Goal: Task Accomplishment & Management: Use online tool/utility

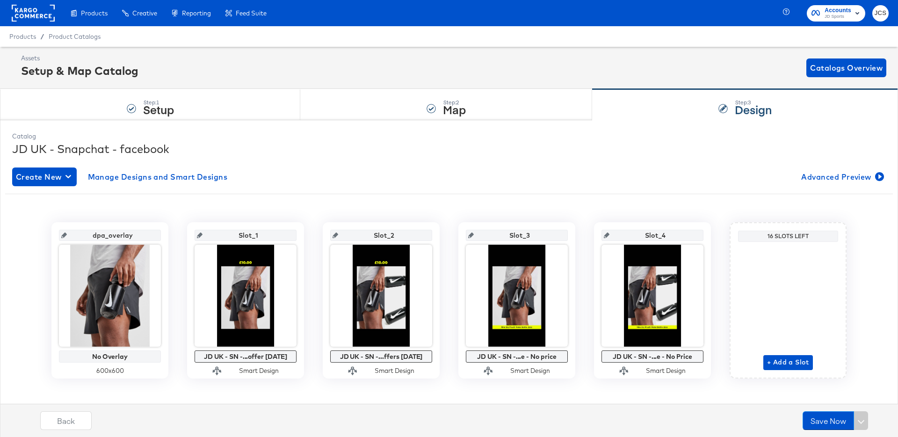
click at [49, 19] on rect at bounding box center [33, 13] width 43 height 17
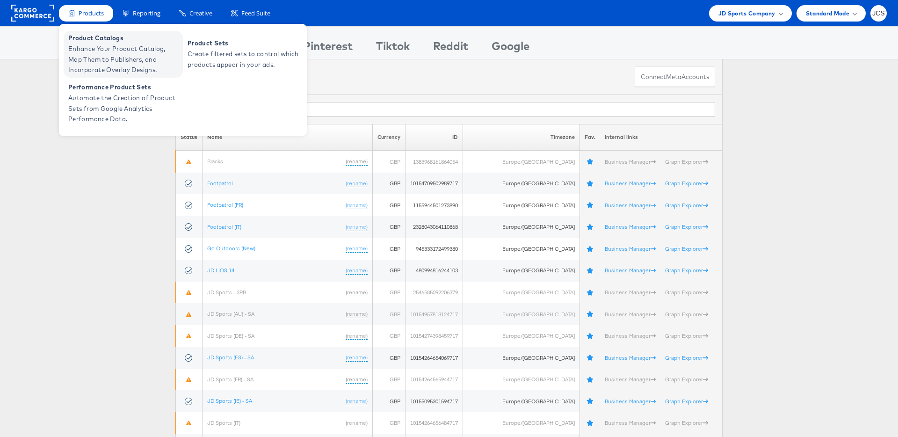
click at [96, 45] on span "Enhance Your Product Catalog, Map Them to Publishers, and Incorporate Overlay D…" at bounding box center [124, 59] width 112 height 32
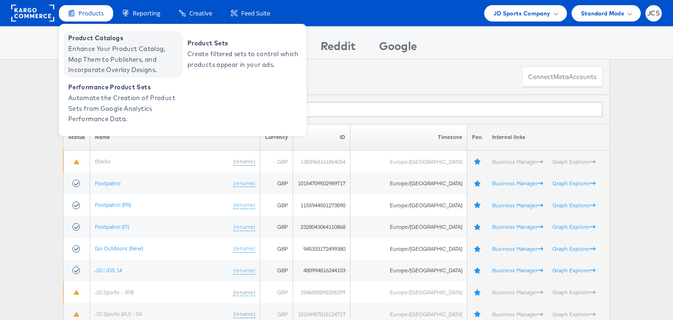
click at [94, 70] on span "Enhance Your Product Catalog, Map Them to Publishers, and Incorporate Overlay D…" at bounding box center [124, 59] width 112 height 32
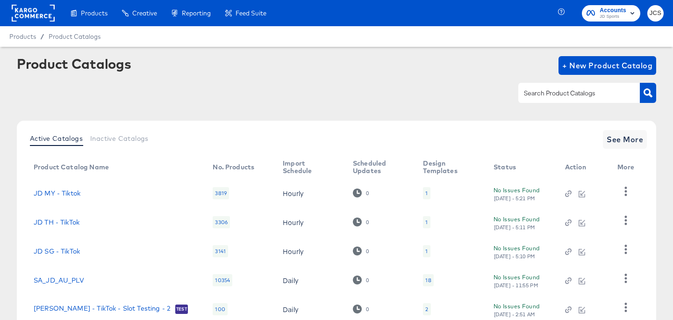
click at [33, 22] on div at bounding box center [33, 13] width 43 height 26
click at [31, 8] on rect at bounding box center [33, 13] width 43 height 17
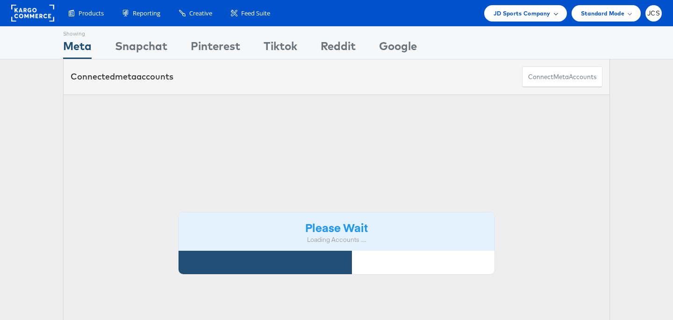
click at [530, 15] on span "JD Sports Company" at bounding box center [522, 13] width 57 height 10
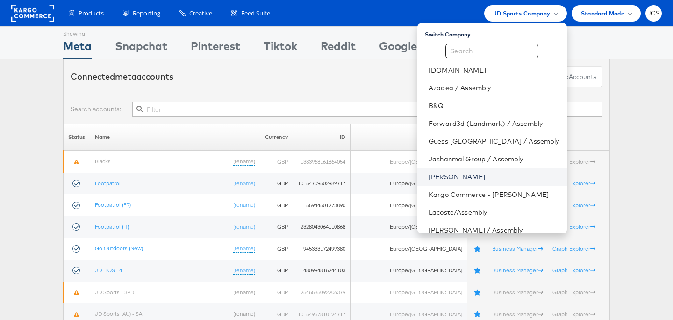
click at [447, 175] on link "[PERSON_NAME]" at bounding box center [494, 176] width 130 height 9
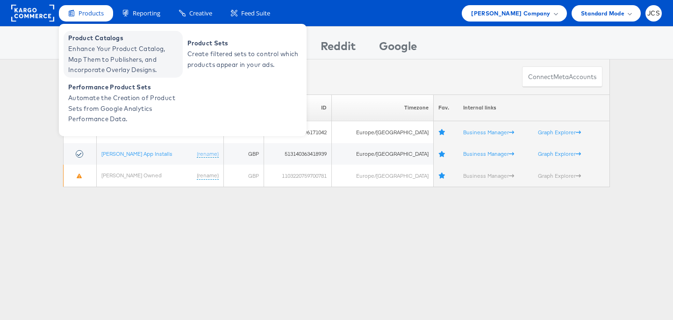
click at [90, 43] on span "Product Catalogs" at bounding box center [124, 38] width 112 height 11
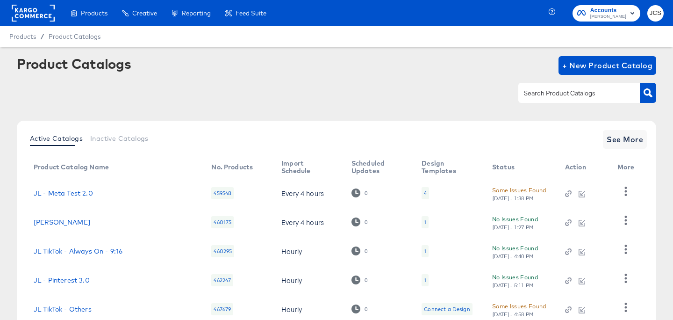
click at [551, 88] on input "text" at bounding box center [572, 93] width 100 height 11
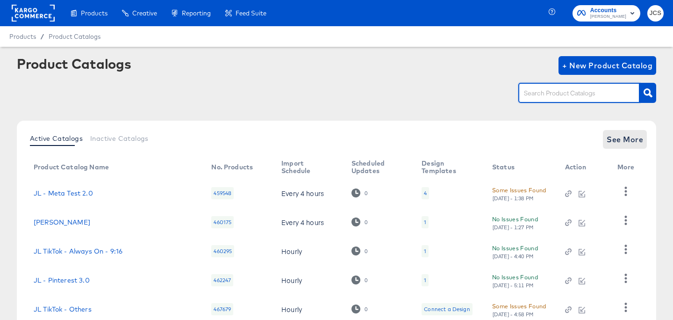
drag, startPoint x: 623, startPoint y: 152, endPoint x: 620, endPoint y: 143, distance: 9.3
click at [622, 148] on div "Active Catalogs Inactive Catalogs See More Product Catalog Name No. Products Im…" at bounding box center [337, 227] width 640 height 212
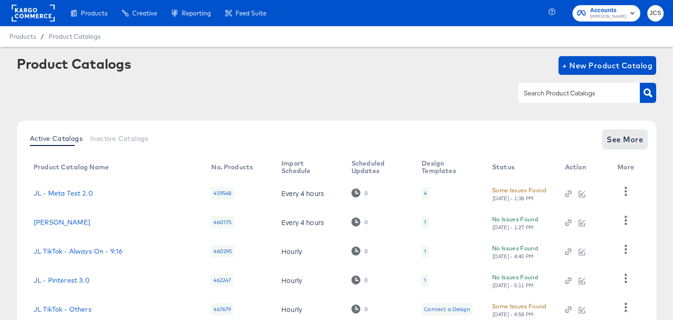
click at [620, 143] on span "See More" at bounding box center [625, 139] width 36 height 13
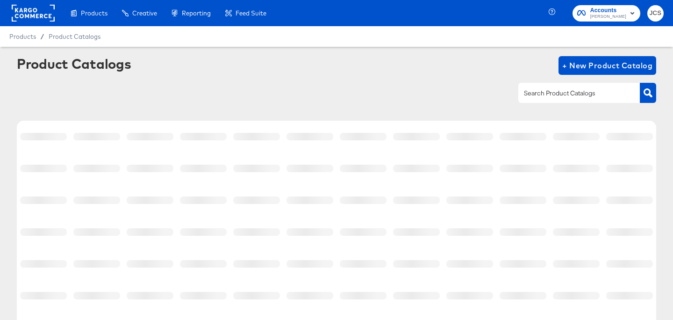
scroll to position [210, 0]
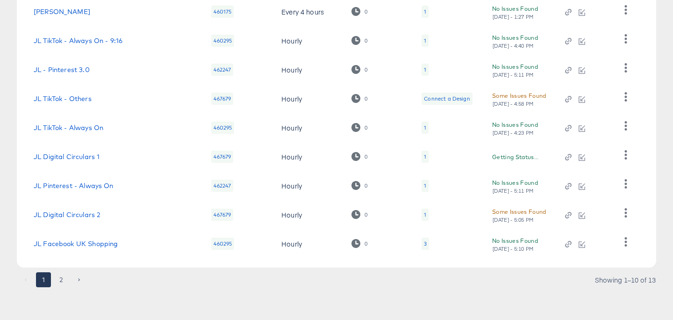
click at [99, 282] on div "1 2 Showing 1–10 of 13" at bounding box center [337, 284] width 640 height 15
click at [61, 278] on button "2" at bounding box center [61, 279] width 15 height 15
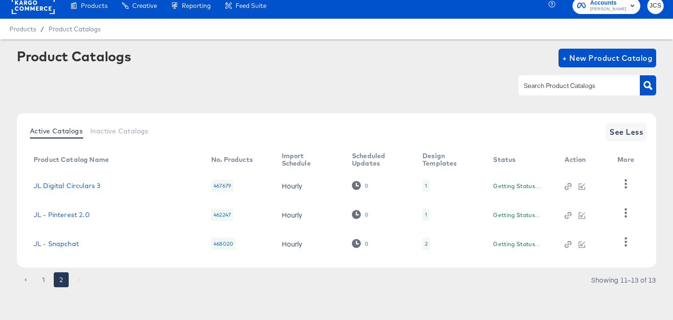
scroll to position [7, 0]
click at [424, 243] on div "2" at bounding box center [425, 243] width 3 height 7
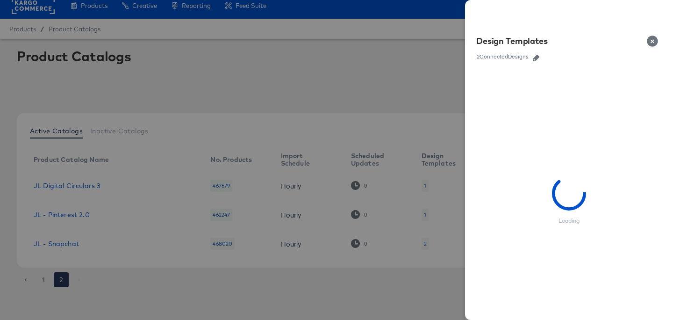
click at [534, 51] on div "Design Templates" at bounding box center [570, 44] width 186 height 16
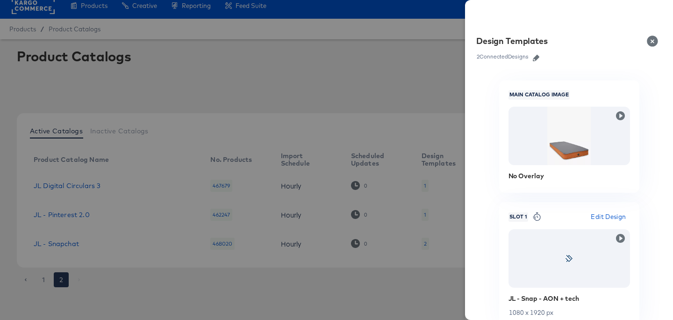
click at [539, 59] on icon "button" at bounding box center [536, 58] width 7 height 7
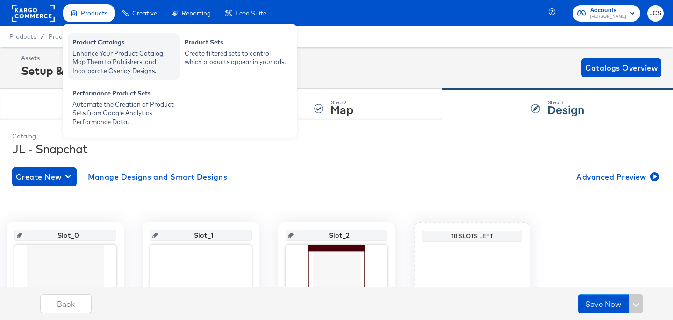
click at [92, 42] on div "Product Catalogs" at bounding box center [123, 43] width 103 height 11
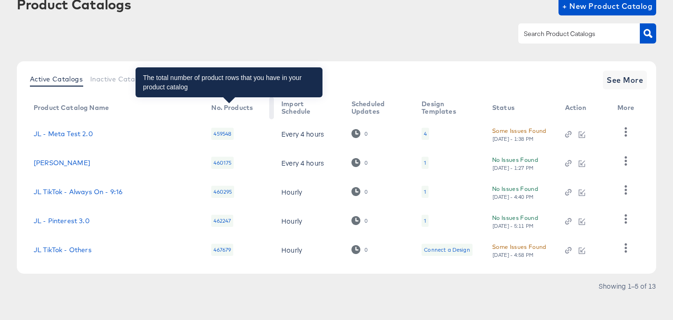
scroll to position [60, 0]
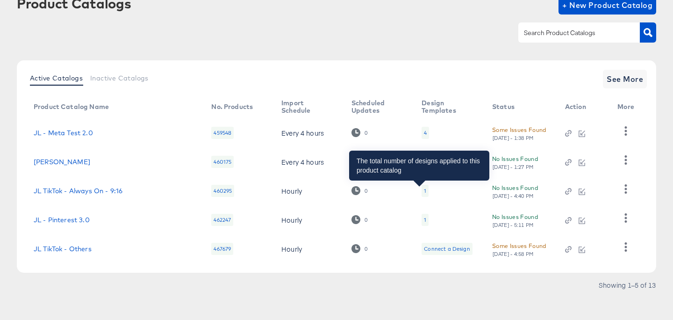
click at [424, 187] on div "1" at bounding box center [425, 190] width 2 height 7
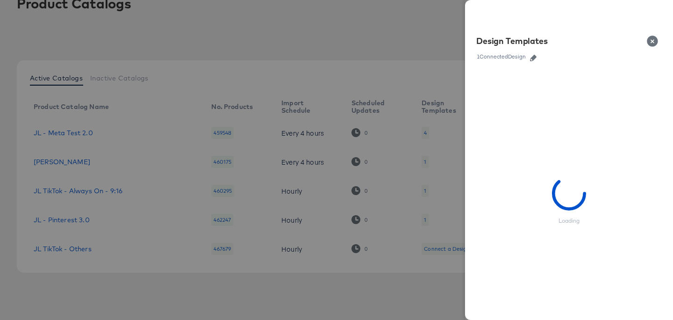
click at [535, 57] on icon "button" at bounding box center [533, 58] width 7 height 7
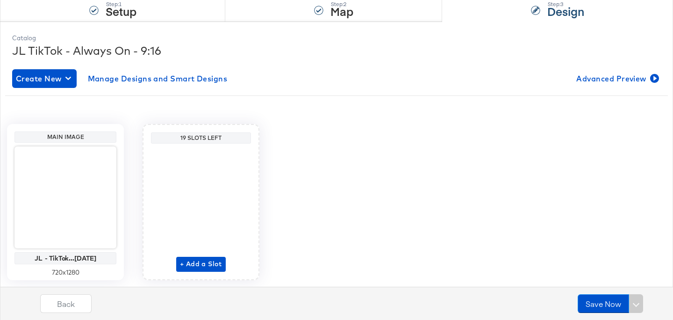
scroll to position [126, 0]
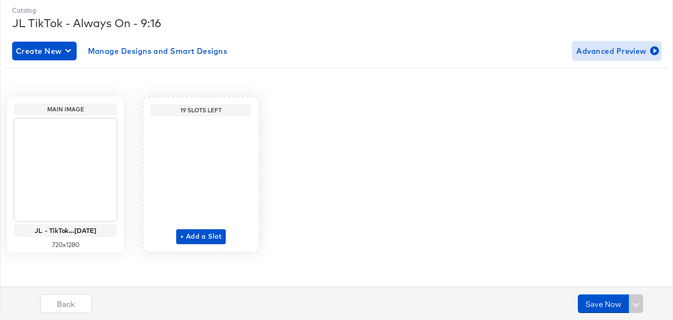
click at [625, 49] on span "Advanced Preview" at bounding box center [617, 50] width 81 height 13
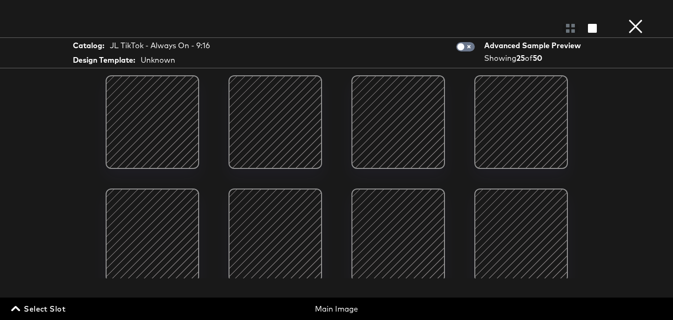
click at [163, 121] on div at bounding box center [153, 122] width 80 height 80
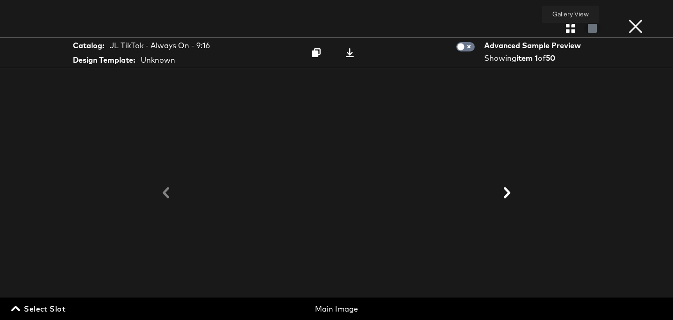
click at [572, 31] on icon "button" at bounding box center [570, 28] width 9 height 9
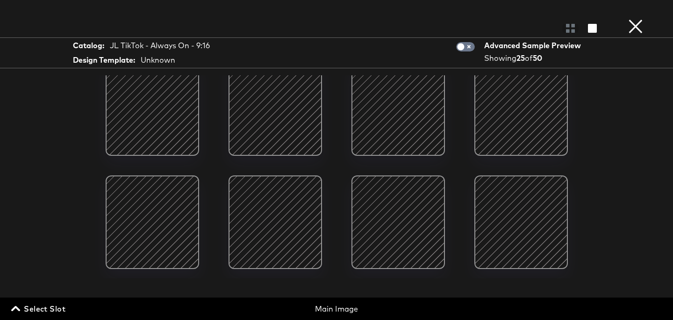
scroll to position [14, 0]
click at [407, 115] on div at bounding box center [399, 109] width 80 height 80
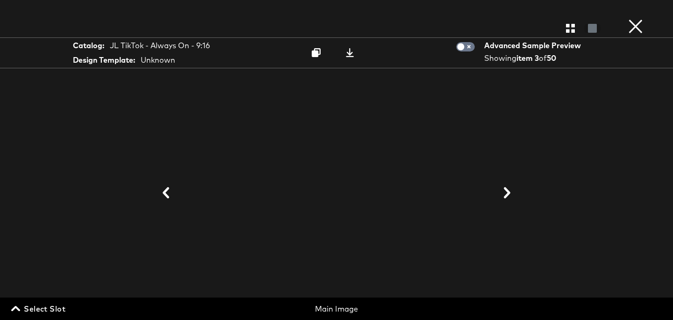
click at [505, 192] on icon at bounding box center [507, 192] width 11 height 11
click at [636, 19] on button "×" at bounding box center [636, 9] width 19 height 19
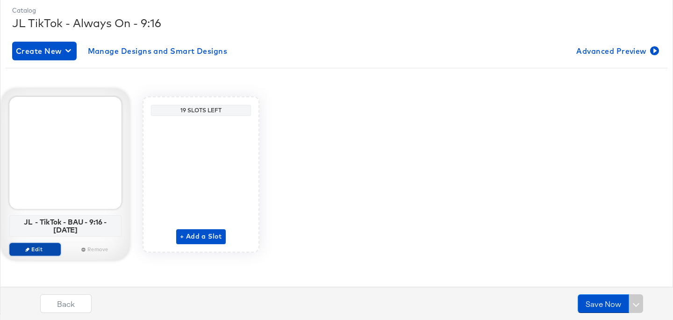
click at [42, 247] on span "Edit" at bounding box center [35, 249] width 43 height 7
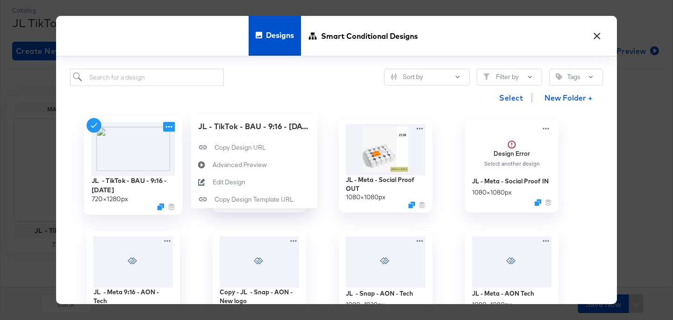
click at [169, 130] on icon at bounding box center [169, 127] width 12 height 10
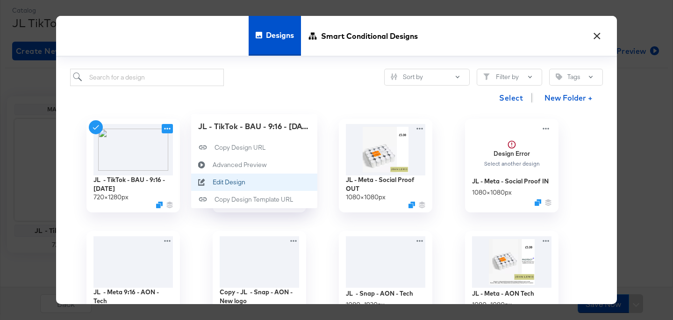
click at [213, 182] on div "Edit Design Edit Design" at bounding box center [213, 182] width 0 height 0
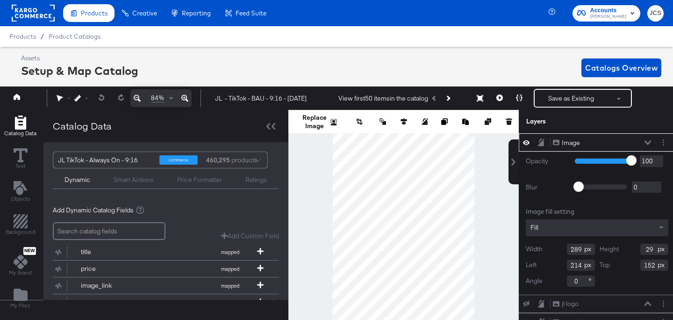
scroll to position [0, 2]
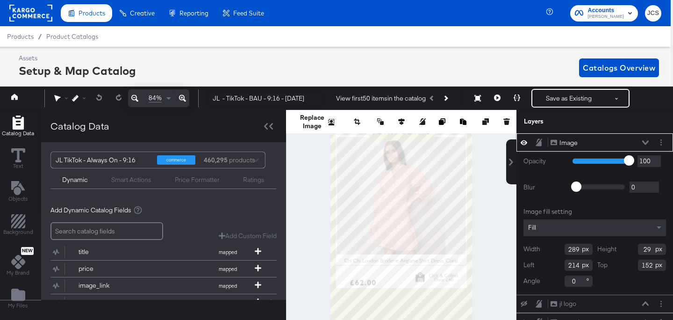
click at [647, 140] on icon at bounding box center [646, 142] width 7 height 5
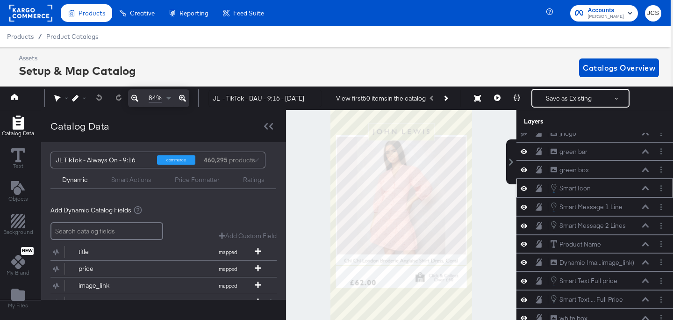
scroll to position [43, 0]
click at [525, 285] on icon at bounding box center [524, 284] width 7 height 8
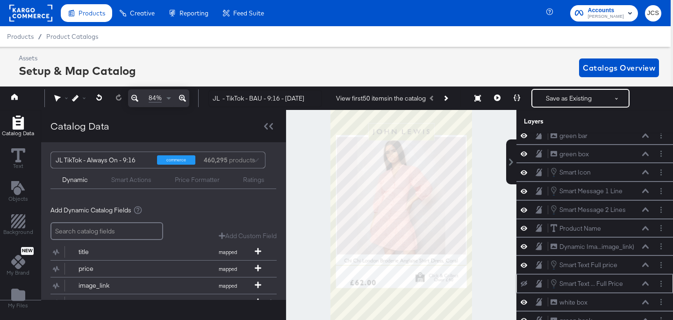
click at [525, 285] on icon at bounding box center [524, 284] width 7 height 6
click at [524, 262] on icon at bounding box center [524, 265] width 7 height 8
click at [524, 262] on button at bounding box center [524, 264] width 7 height 7
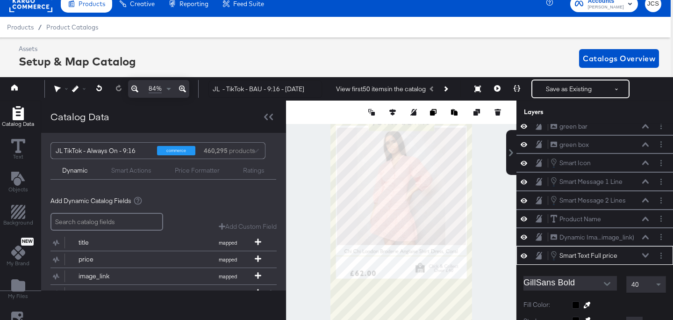
scroll to position [166, 0]
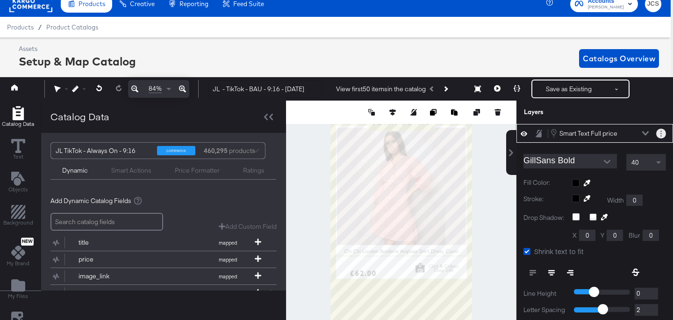
click at [664, 132] on button "Layer Options" at bounding box center [662, 134] width 10 height 10
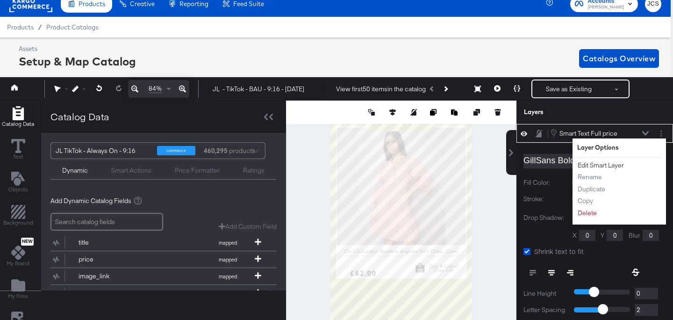
click at [596, 164] on button "Edit Smart Layer" at bounding box center [601, 165] width 47 height 10
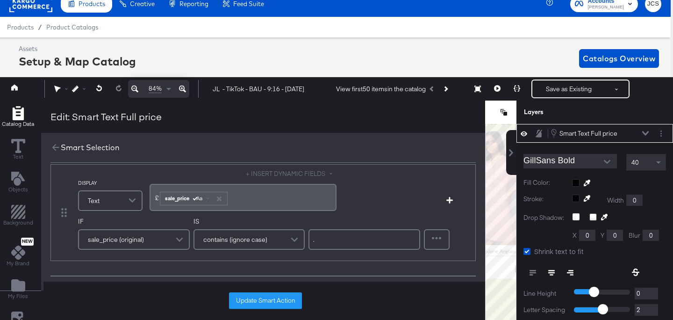
scroll to position [0, 0]
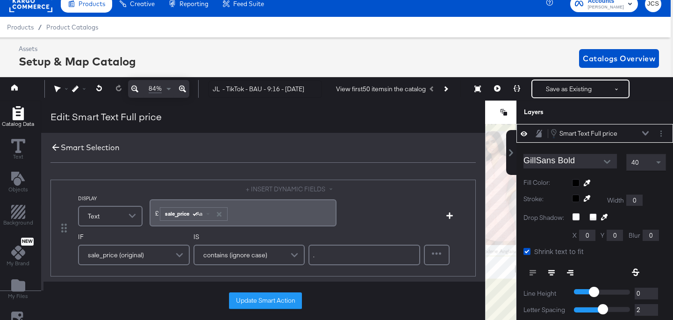
click at [55, 144] on icon at bounding box center [56, 147] width 10 height 10
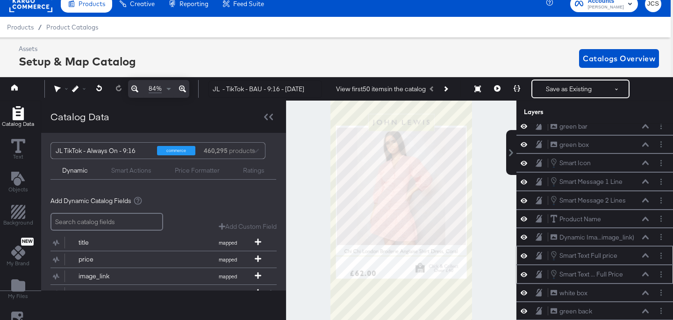
scroll to position [166, 0]
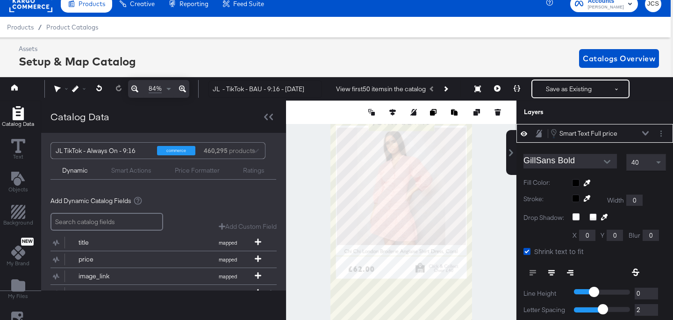
type input "91"
type input "879"
click at [502, 88] on button at bounding box center [498, 89] width 20 height 19
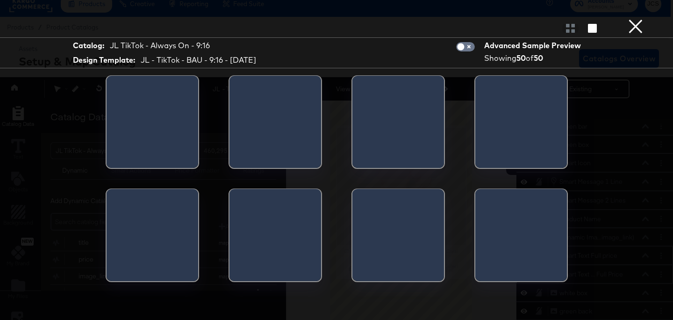
scroll to position [43, 0]
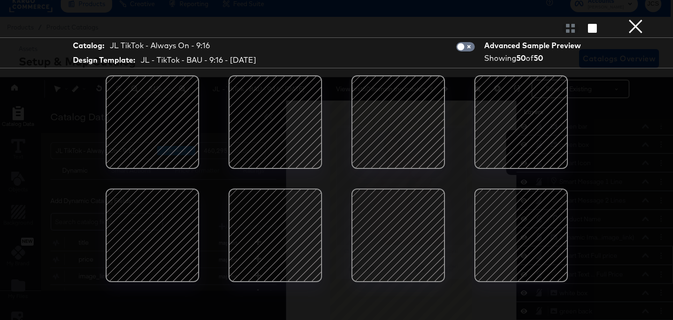
click at [512, 130] on div at bounding box center [522, 122] width 80 height 80
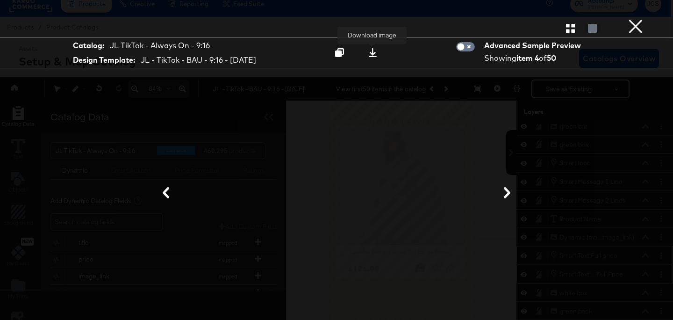
click at [375, 53] on icon at bounding box center [373, 52] width 8 height 9
click at [620, 88] on div at bounding box center [337, 193] width 580 height 226
click at [634, 19] on button "×" at bounding box center [636, 9] width 19 height 19
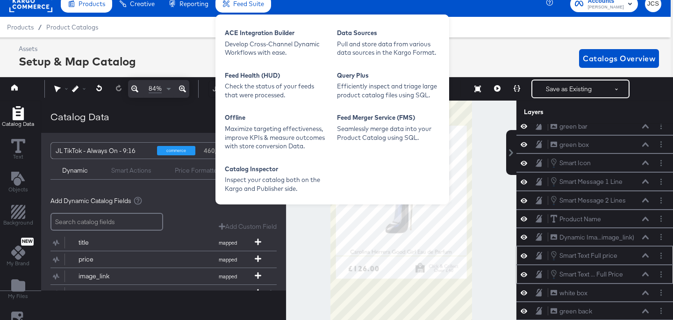
scroll to position [0, 2]
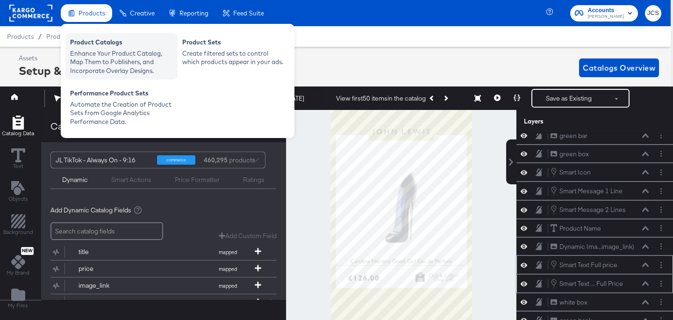
click at [87, 50] on div "Enhance Your Product Catalog, Map Them to Publishers, and Incorporate Overlay D…" at bounding box center [121, 62] width 103 height 26
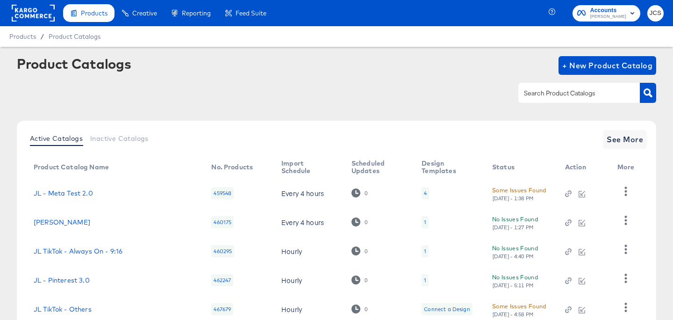
drag, startPoint x: 10, startPoint y: 15, endPoint x: 17, endPoint y: 17, distance: 7.8
click at [10, 15] on div "Products Products Product Catalogs Enhance Your Product Catalog, Map Them to Pu…" at bounding box center [137, 13] width 274 height 26
click at [20, 17] on rect at bounding box center [33, 13] width 43 height 17
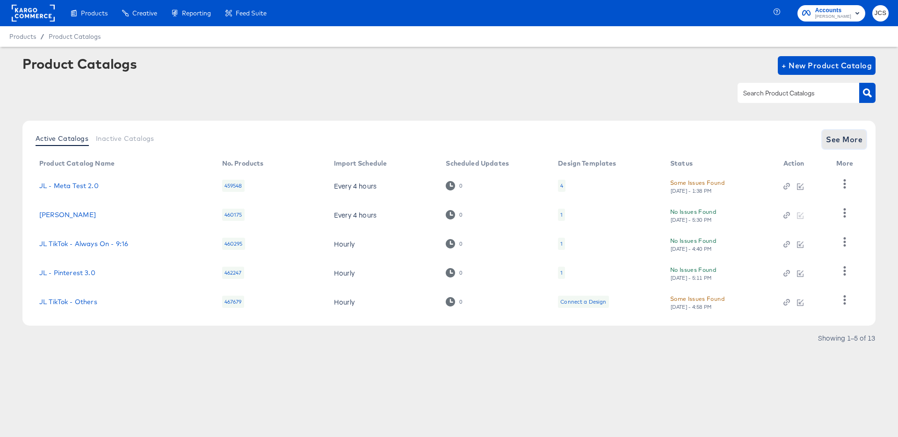
click at [831, 138] on span "See More" at bounding box center [844, 139] width 36 height 13
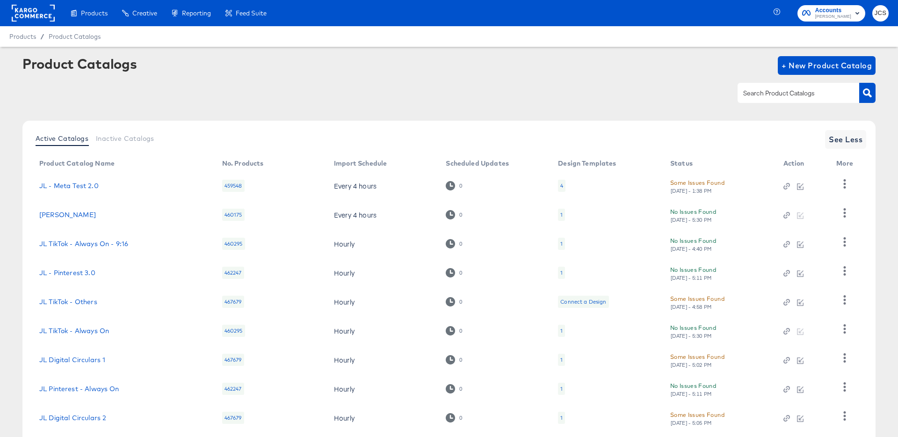
scroll to position [86, 0]
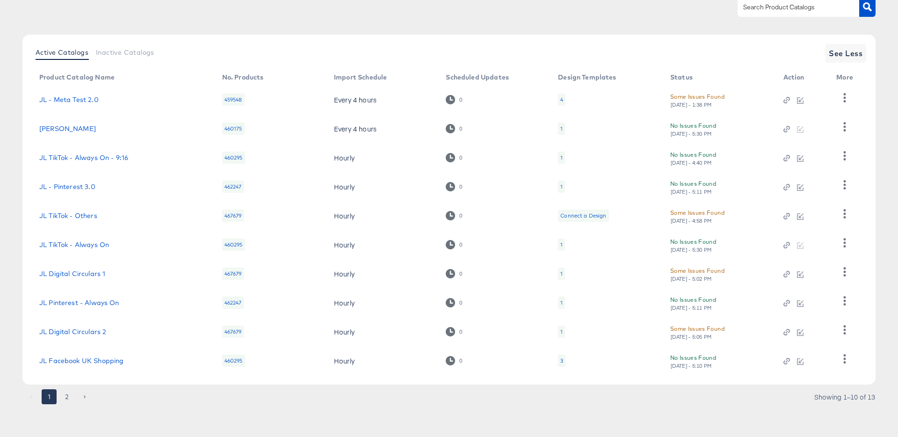
click at [563, 360] on div "3" at bounding box center [561, 360] width 7 height 12
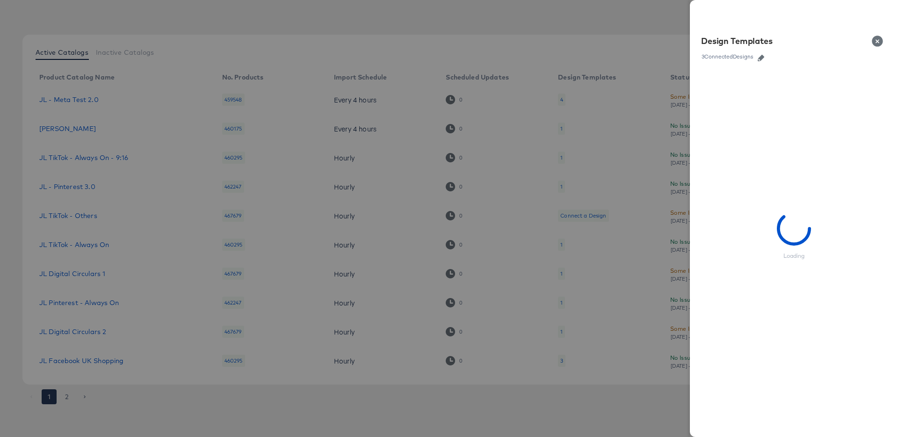
click at [764, 57] on icon "button" at bounding box center [761, 58] width 7 height 7
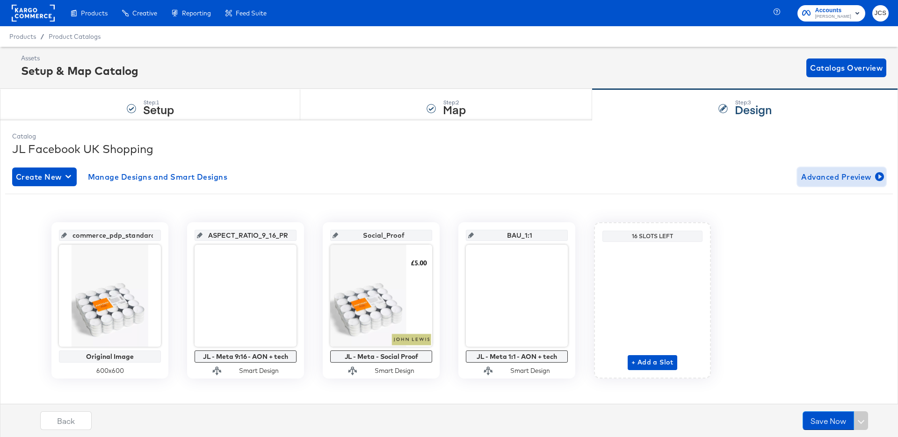
click at [839, 174] on span "Advanced Preview" at bounding box center [841, 176] width 81 height 13
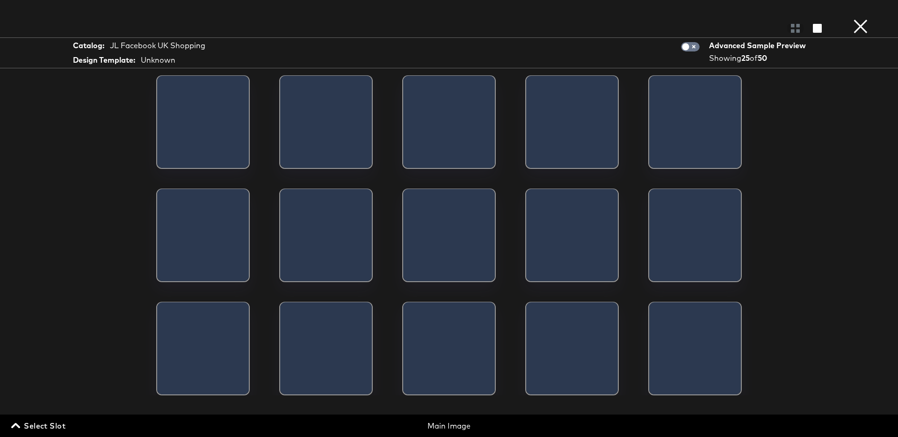
click at [52, 423] on span "Select Slot" at bounding box center [39, 425] width 52 height 13
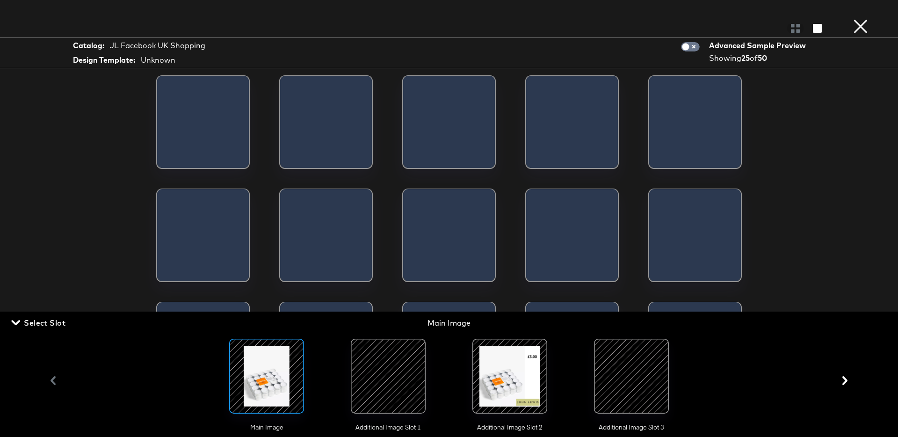
click at [406, 383] on div at bounding box center [388, 376] width 64 height 64
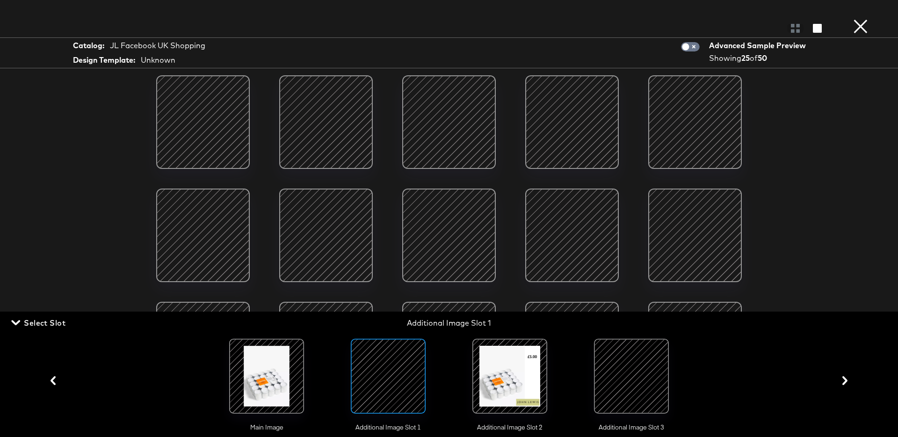
click at [47, 323] on span "Select Slot" at bounding box center [39, 322] width 52 height 13
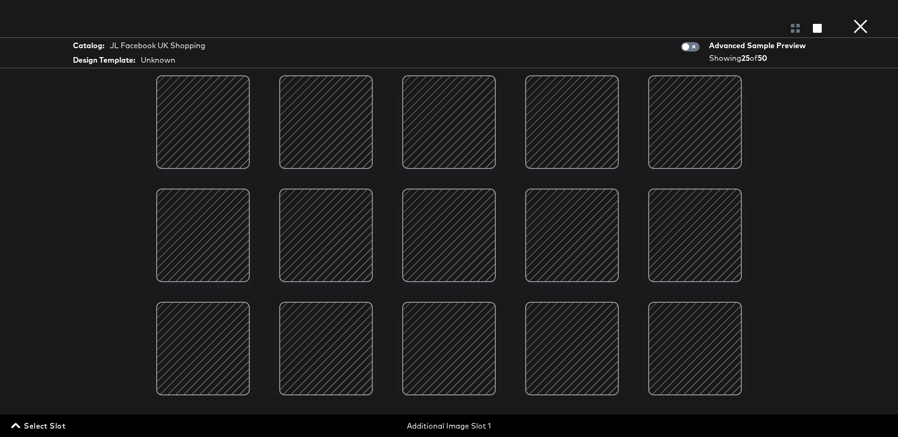
click at [584, 143] on div at bounding box center [572, 122] width 80 height 80
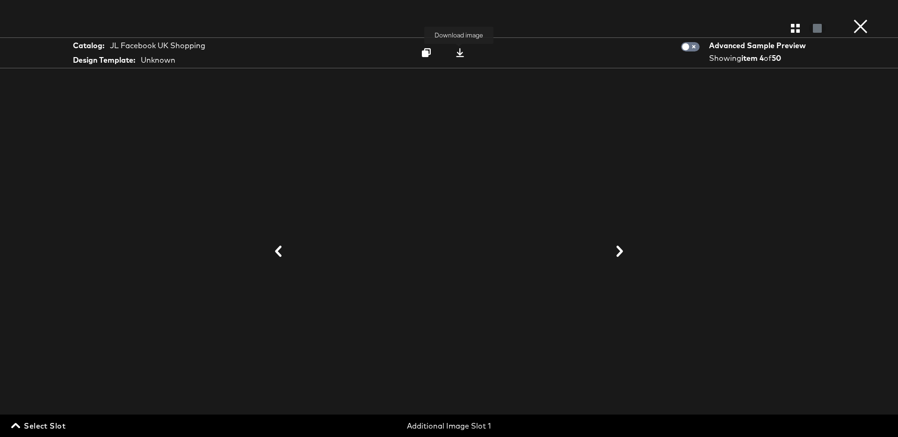
click at [459, 56] on icon at bounding box center [460, 52] width 8 height 9
click at [854, 19] on button "×" at bounding box center [860, 9] width 19 height 19
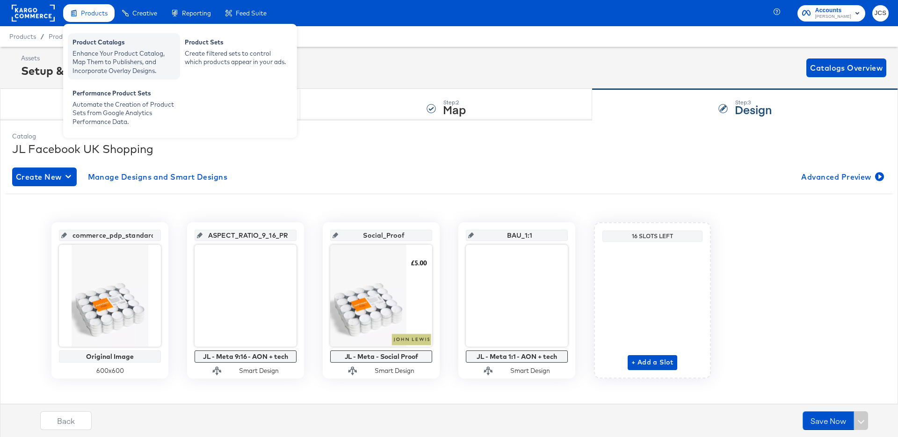
click at [100, 43] on div "Product Catalogs" at bounding box center [123, 43] width 103 height 11
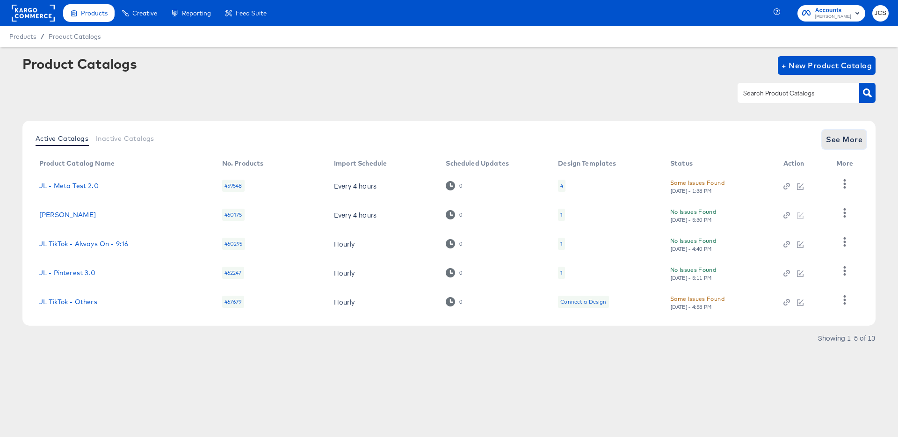
click at [857, 138] on span "See More" at bounding box center [844, 139] width 36 height 13
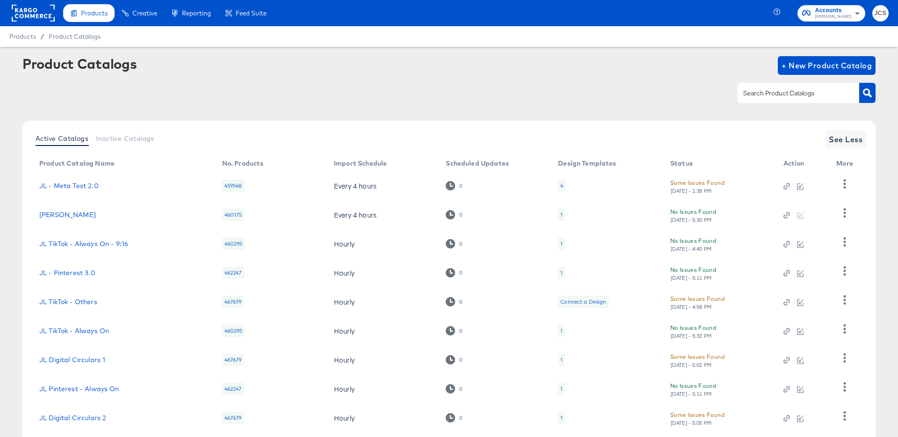
scroll to position [86, 0]
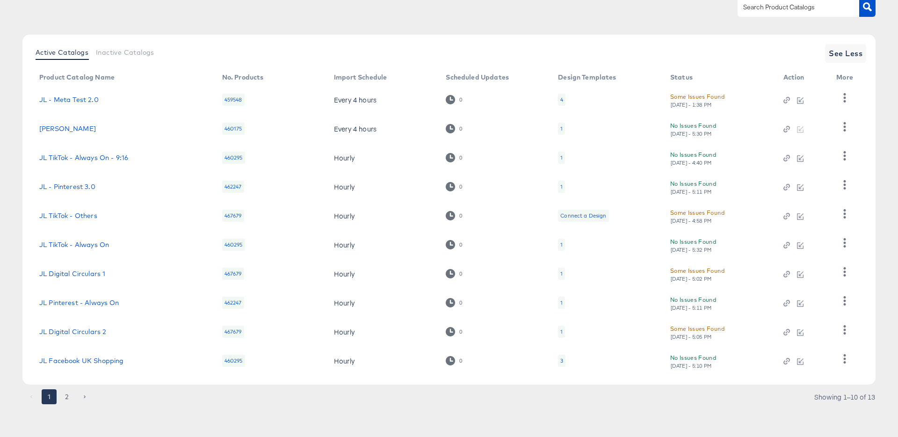
click at [564, 246] on div "1" at bounding box center [561, 245] width 7 height 12
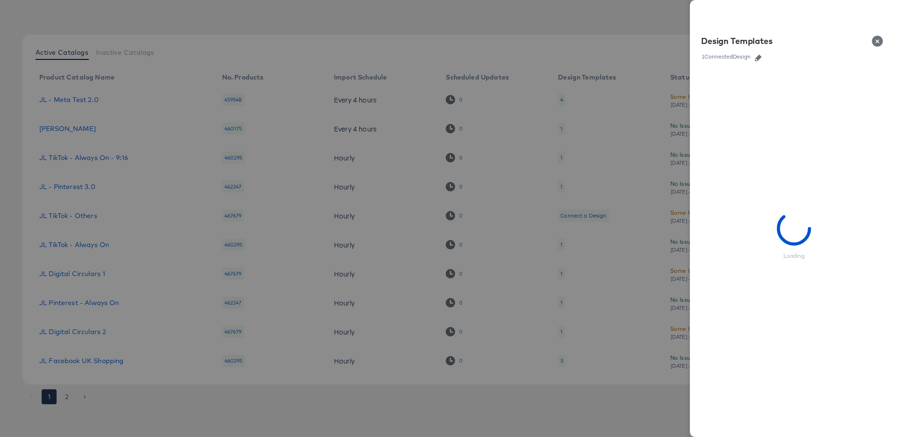
click at [760, 55] on icon "button" at bounding box center [758, 58] width 7 height 7
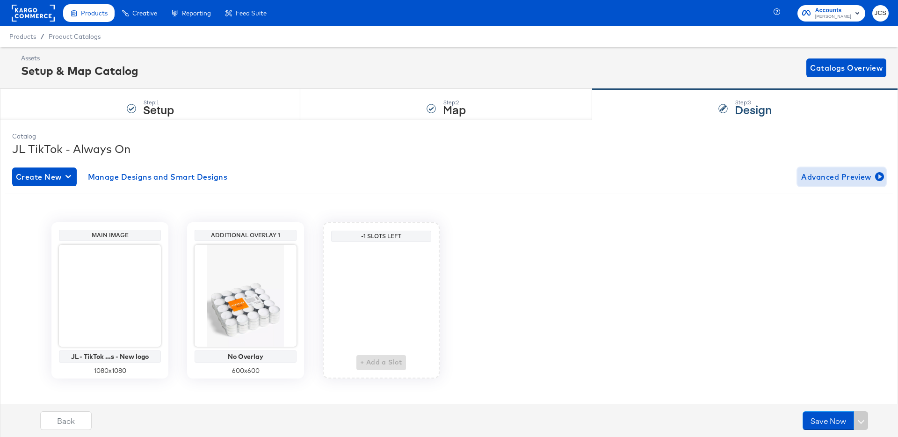
click at [832, 174] on span "Advanced Preview" at bounding box center [841, 176] width 81 height 13
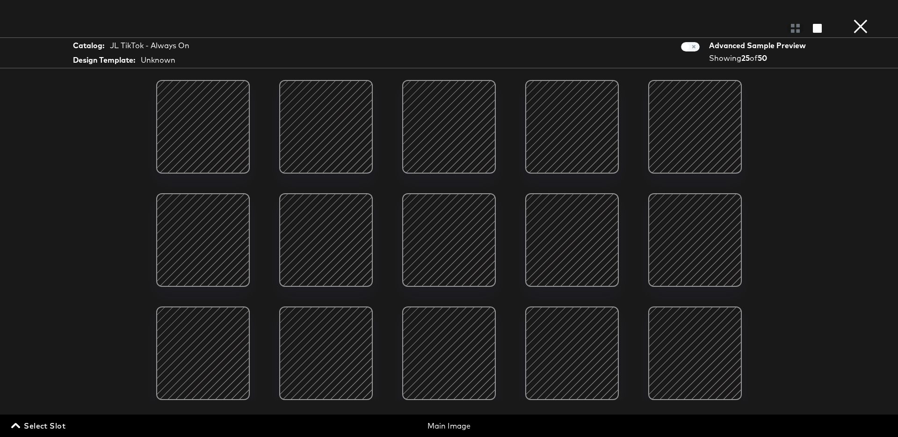
click at [589, 135] on div at bounding box center [572, 127] width 80 height 80
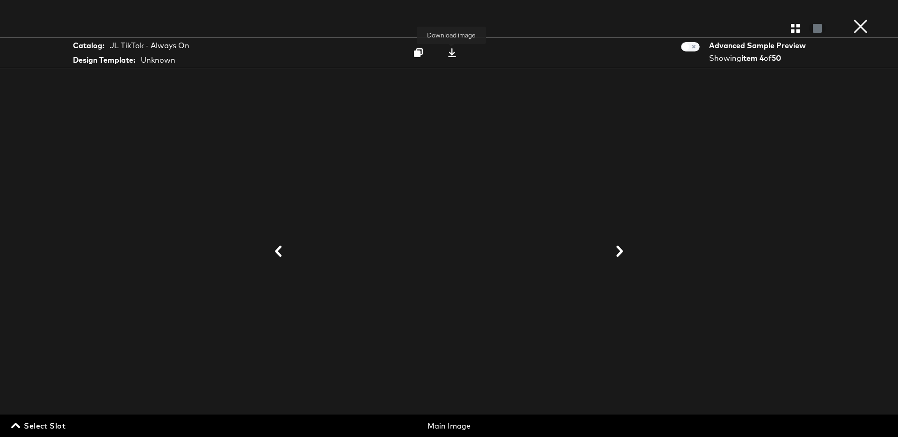
click at [452, 54] on icon at bounding box center [452, 52] width 8 height 9
click at [851, 60] on div "Catalog: JL TikTok - Always On Design Template: Unknown Download image Advanced…" at bounding box center [449, 52] width 898 height 31
click at [862, 19] on button "×" at bounding box center [860, 9] width 19 height 19
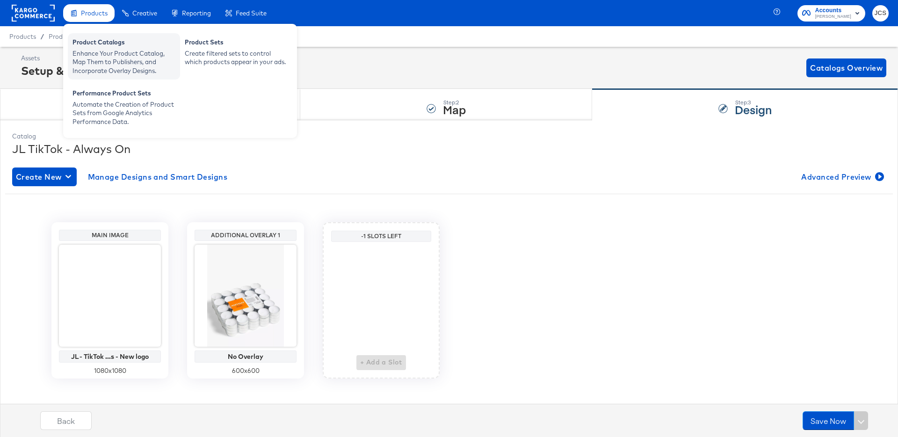
click at [101, 53] on div "Enhance Your Product Catalog, Map Them to Publishers, and Incorporate Overlay D…" at bounding box center [123, 62] width 103 height 26
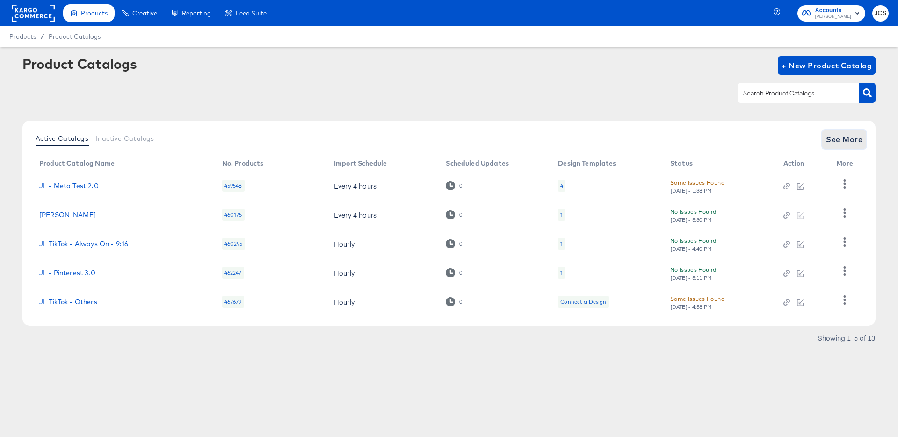
click at [854, 133] on span "See More" at bounding box center [844, 139] width 36 height 13
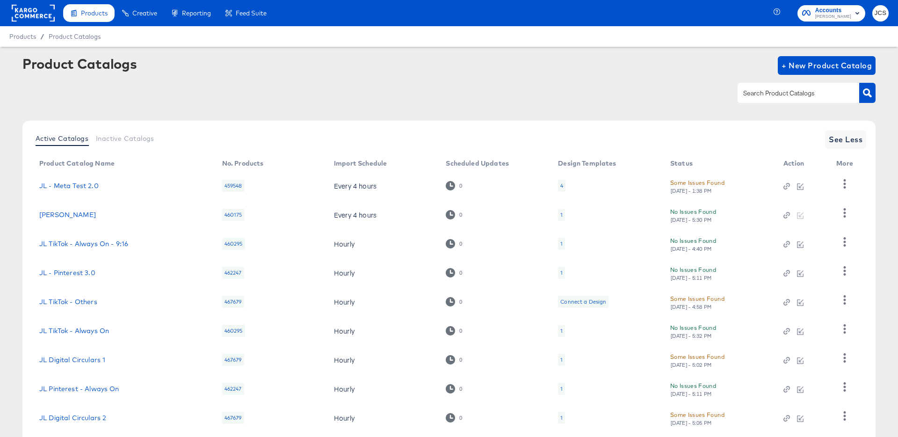
scroll to position [86, 0]
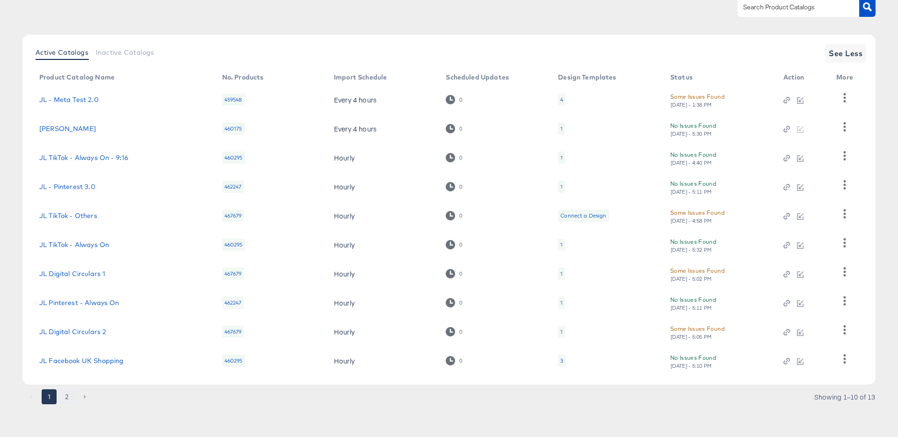
click at [65, 393] on button "2" at bounding box center [66, 396] width 15 height 15
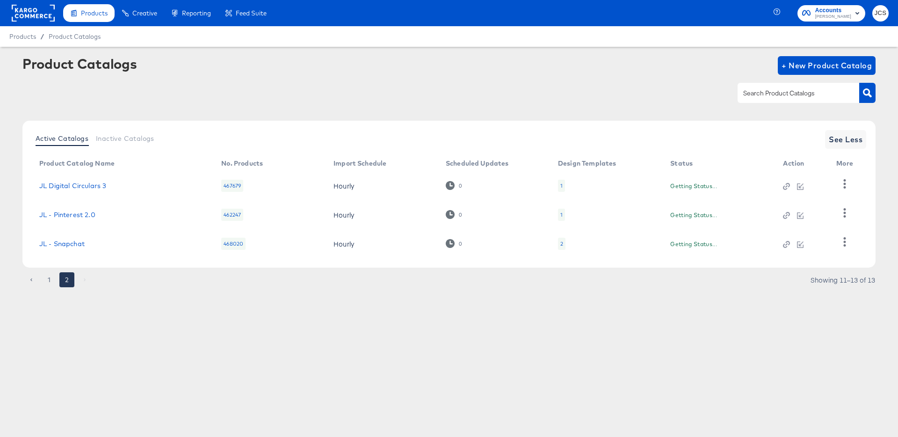
scroll to position [0, 0]
click at [51, 278] on button "1" at bounding box center [49, 279] width 15 height 15
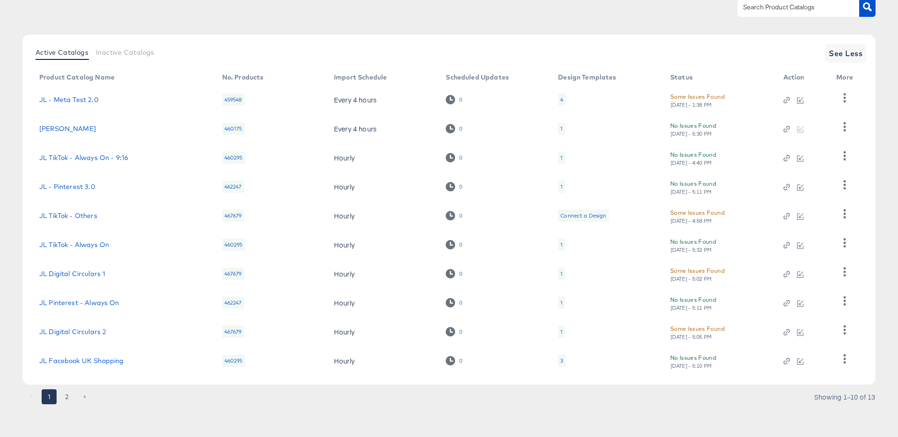
scroll to position [86, 0]
click at [559, 302] on div "1" at bounding box center [561, 303] width 7 height 12
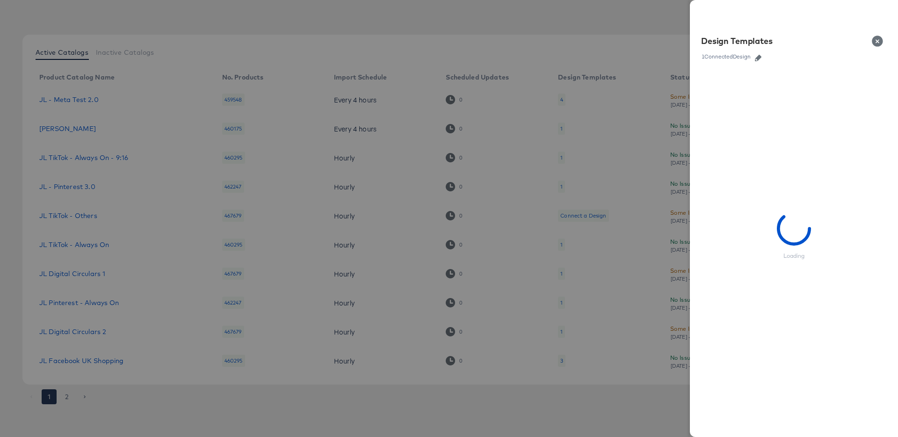
click at [759, 56] on icon "button" at bounding box center [758, 58] width 7 height 7
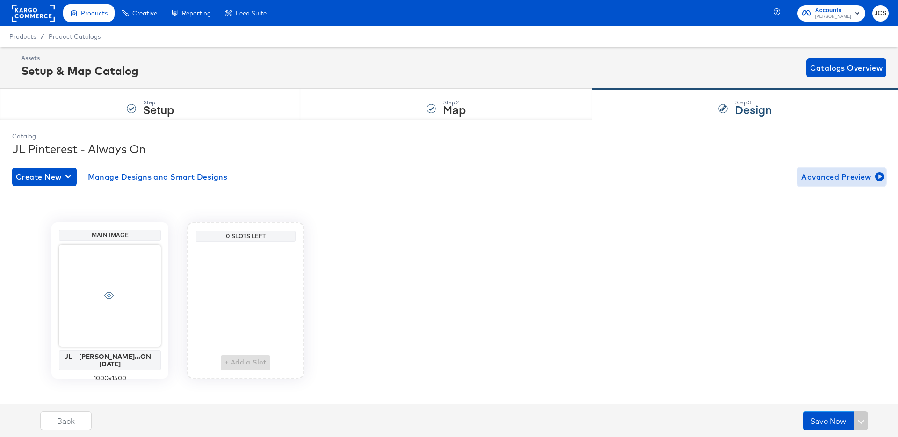
click at [822, 178] on span "Advanced Preview" at bounding box center [841, 176] width 81 height 13
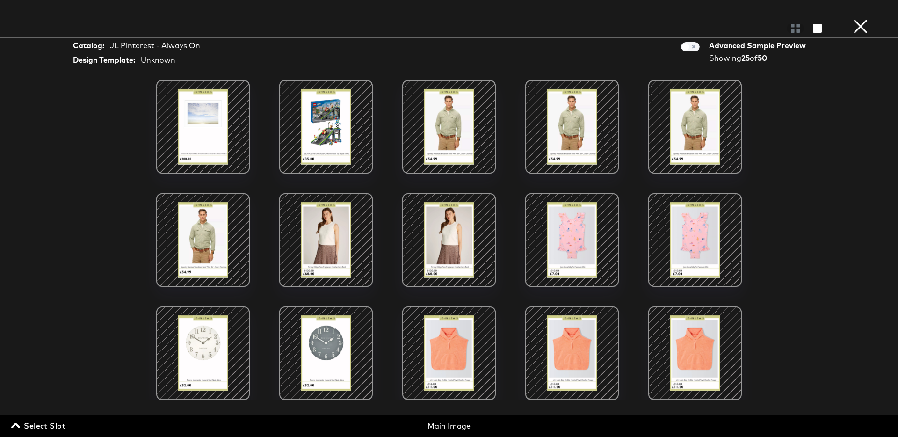
click at [461, 137] on div at bounding box center [449, 127] width 80 height 80
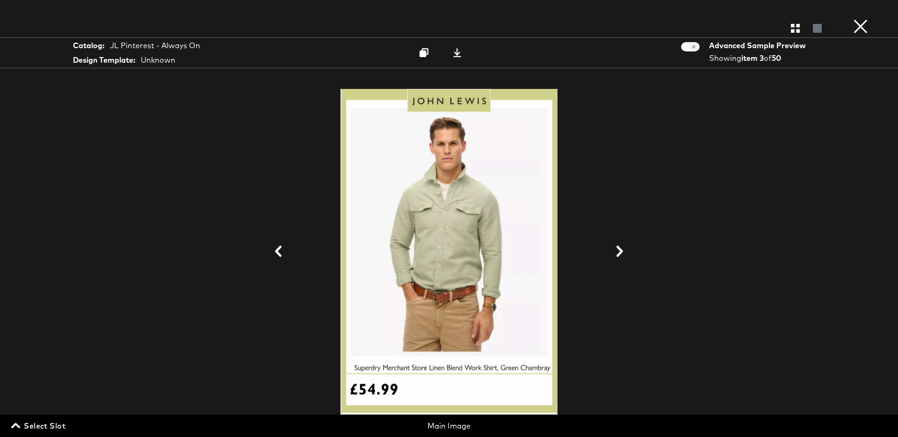
click at [862, 19] on button "×" at bounding box center [860, 9] width 19 height 19
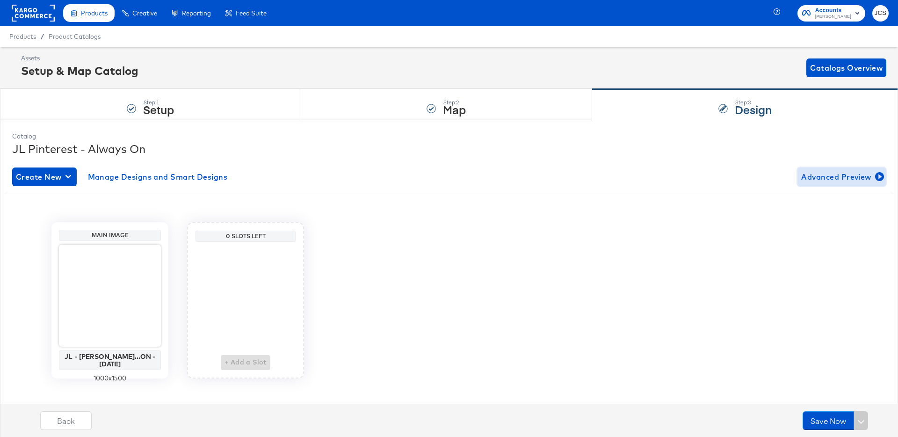
click at [840, 181] on span "Advanced Preview" at bounding box center [841, 176] width 81 height 13
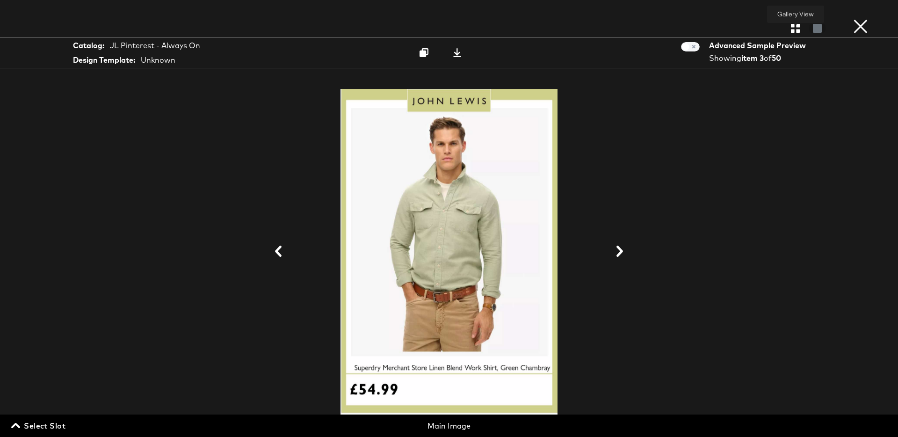
click at [796, 30] on icon "button" at bounding box center [795, 28] width 9 height 9
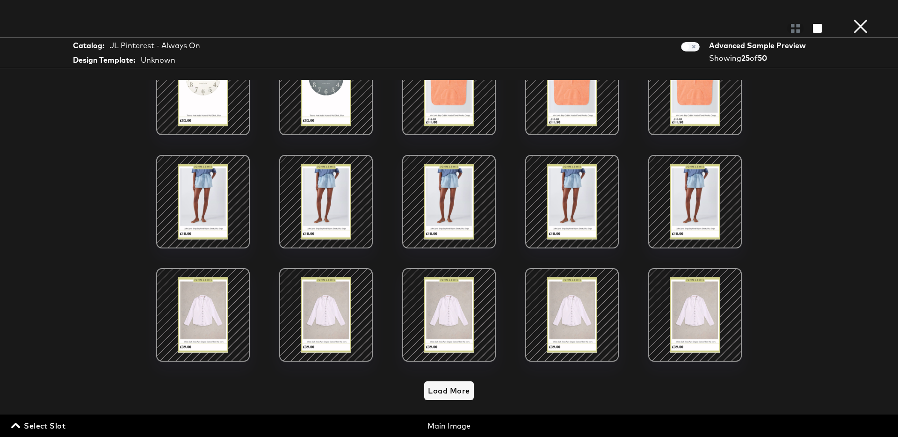
scroll to position [6, 0]
click at [35, 421] on span "Select Slot" at bounding box center [39, 425] width 52 height 13
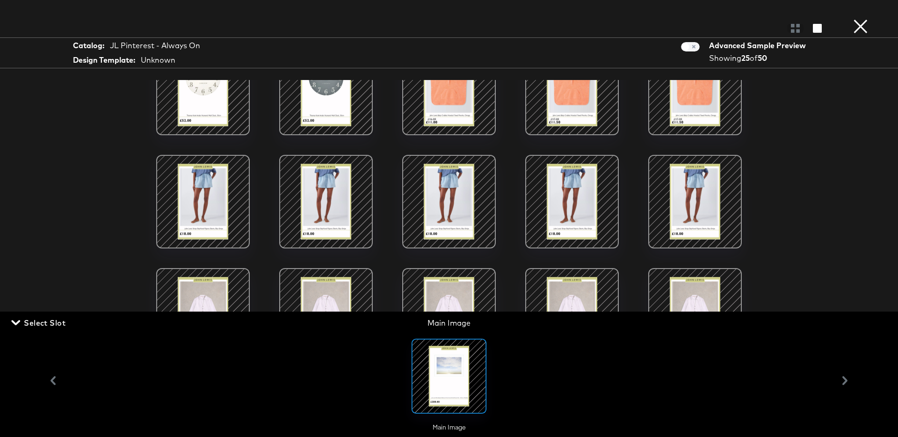
click at [687, 33] on div "Gallery View" at bounding box center [449, 28] width 898 height 19
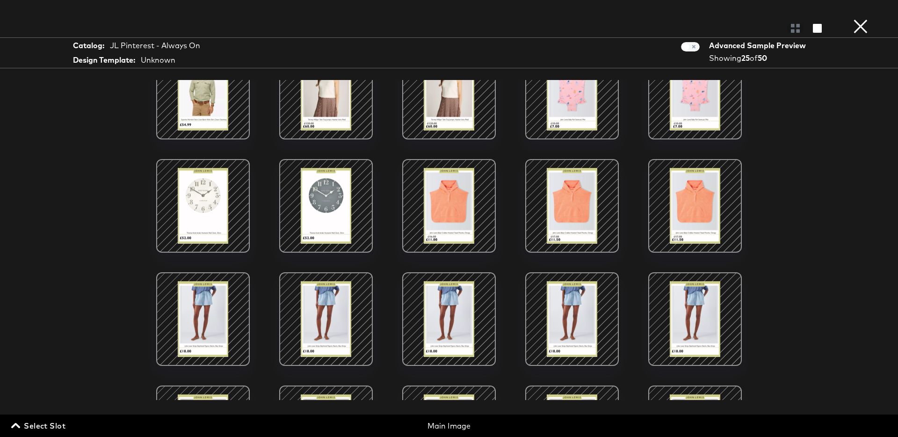
scroll to position [138, 0]
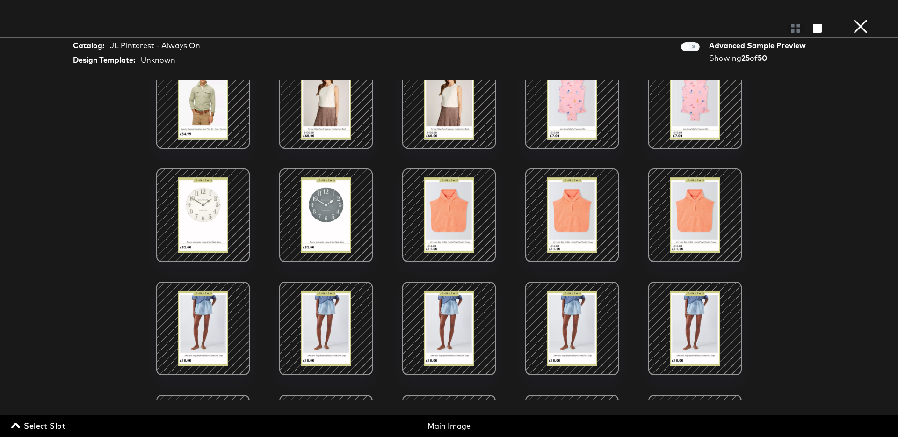
click at [330, 226] on div at bounding box center [326, 215] width 80 height 80
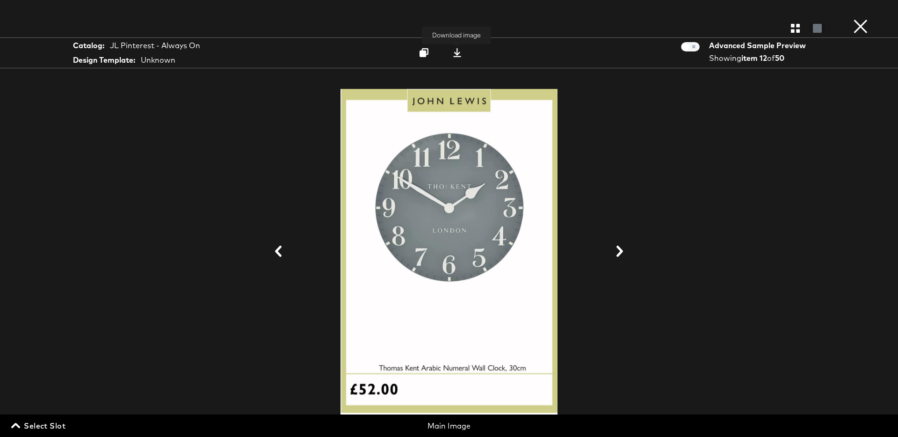
click at [461, 55] on icon at bounding box center [457, 52] width 9 height 9
click at [710, 123] on div at bounding box center [449, 251] width 702 height 343
click at [861, 19] on button "×" at bounding box center [860, 9] width 19 height 19
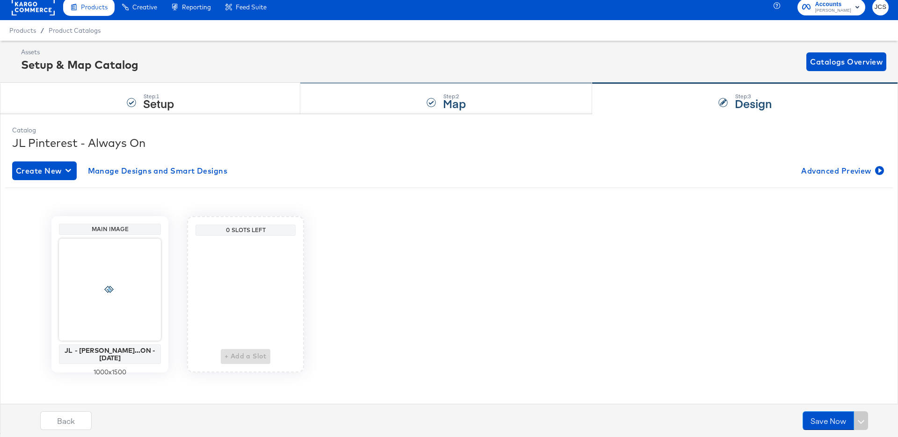
click at [374, 88] on div "Step: 2 Map" at bounding box center [446, 98] width 292 height 31
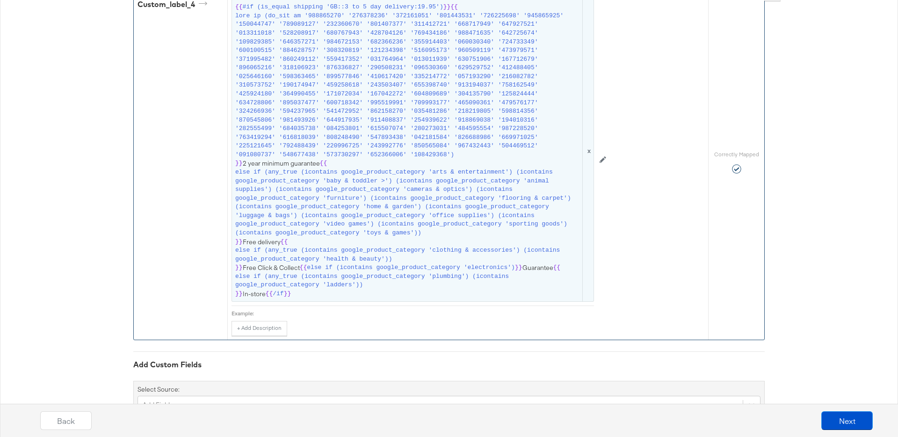
scroll to position [18737, 0]
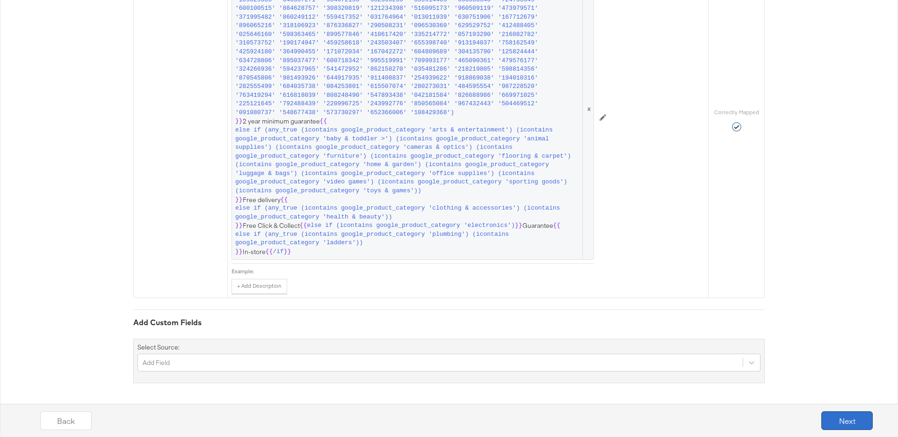
click at [849, 422] on button "Next" at bounding box center [846, 420] width 51 height 19
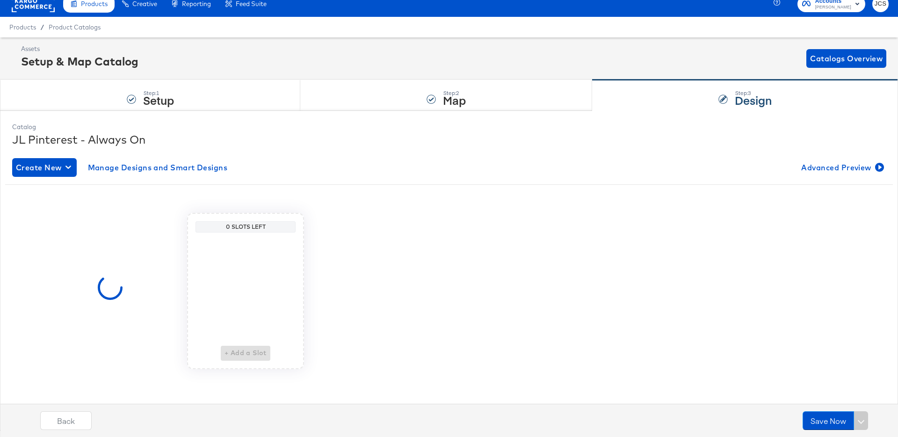
scroll to position [0, 0]
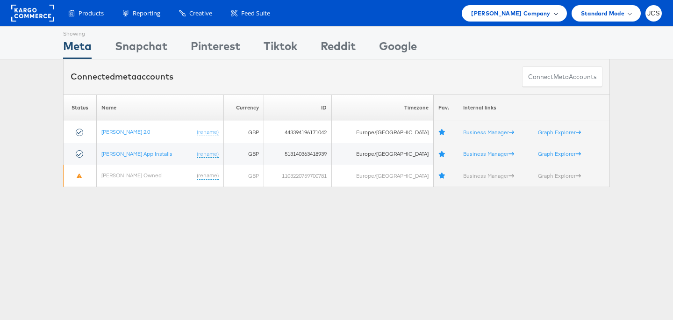
click at [533, 14] on span "[PERSON_NAME] Company" at bounding box center [510, 13] width 79 height 10
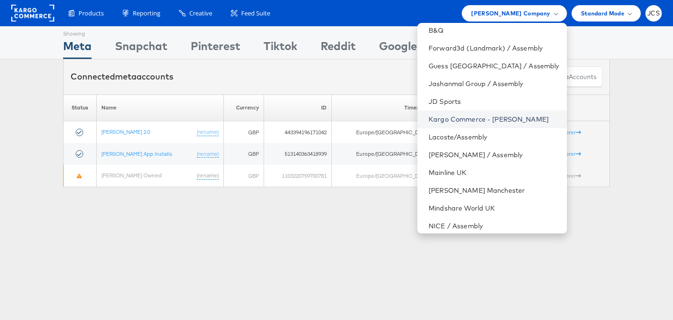
scroll to position [79, 0]
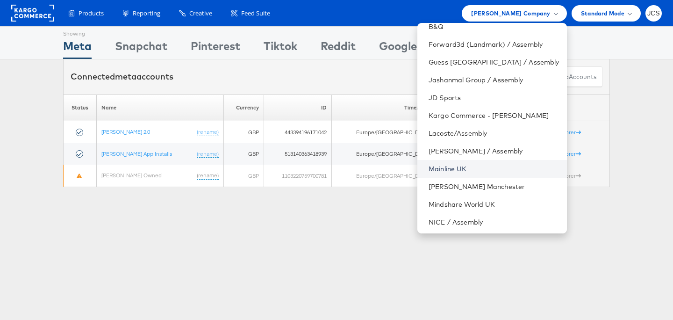
click at [440, 170] on link "Mainline UK" at bounding box center [494, 168] width 130 height 9
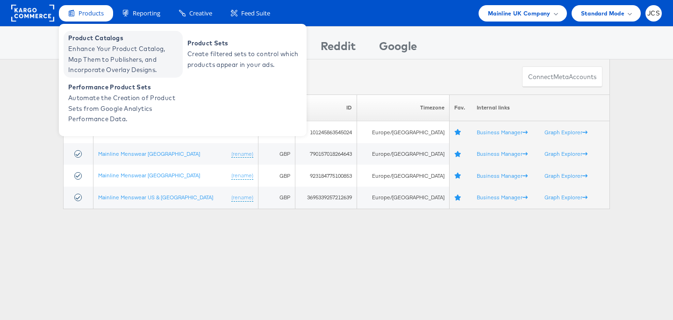
click at [94, 48] on span "Enhance Your Product Catalog, Map Them to Publishers, and Incorporate Overlay D…" at bounding box center [124, 59] width 112 height 32
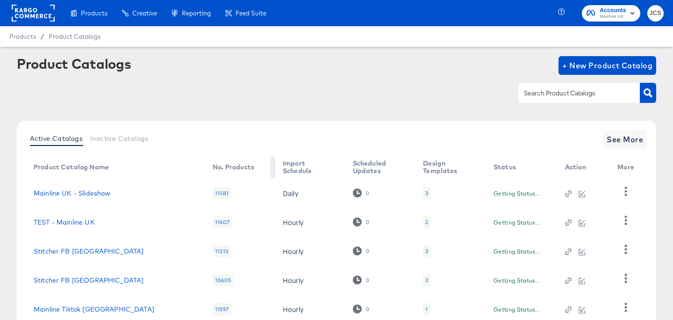
scroll to position [65, 0]
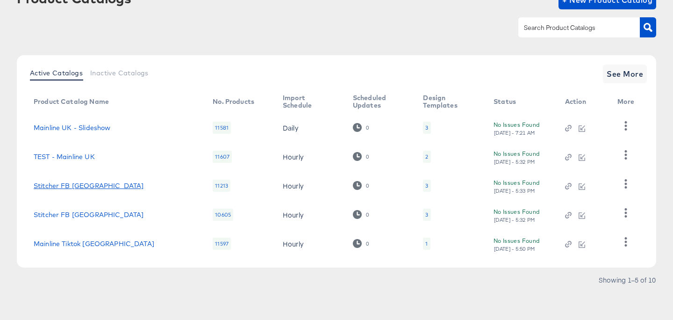
click at [79, 188] on link "Stitcher FB [GEOGRAPHIC_DATA]" at bounding box center [89, 185] width 110 height 7
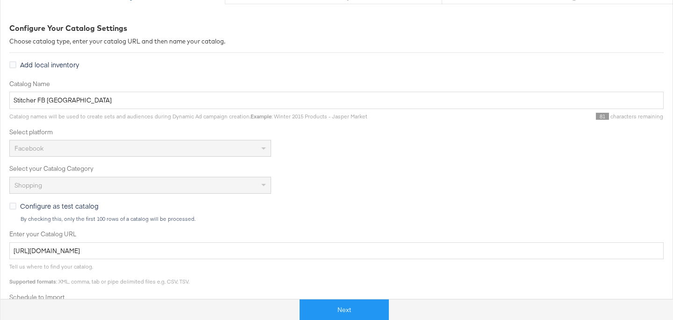
scroll to position [307, 0]
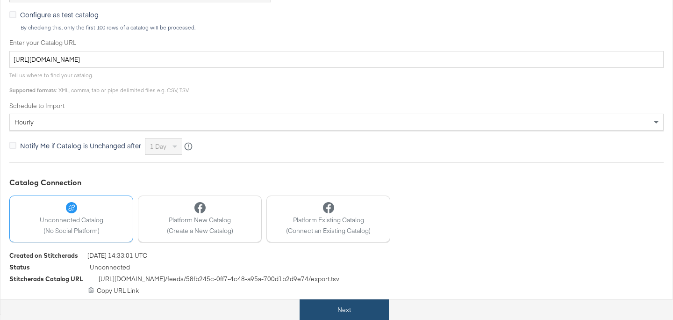
click at [325, 310] on button "Next" at bounding box center [344, 309] width 89 height 21
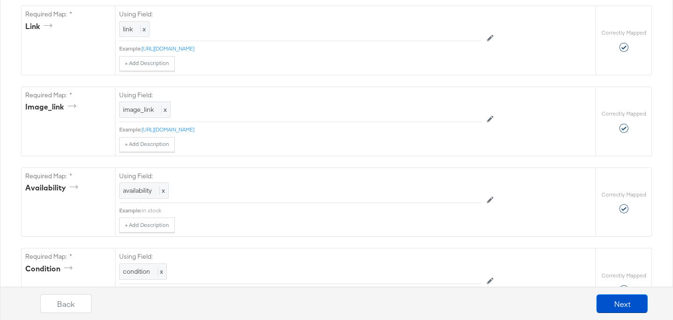
scroll to position [1573, 0]
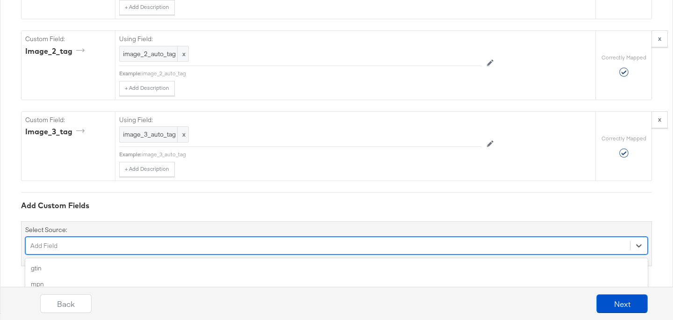
click at [188, 244] on div "option age_group focused, 4 of 162. 162 results available. Use Up and Down to c…" at bounding box center [336, 246] width 623 height 18
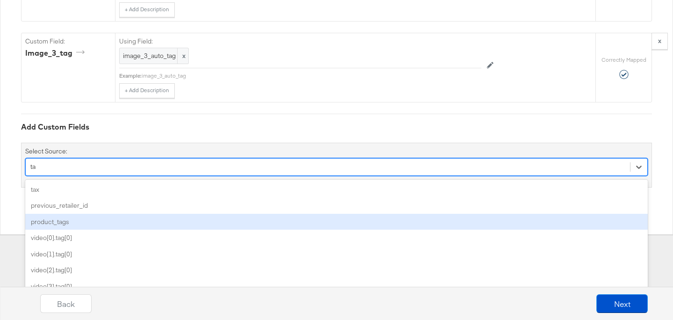
type input "t"
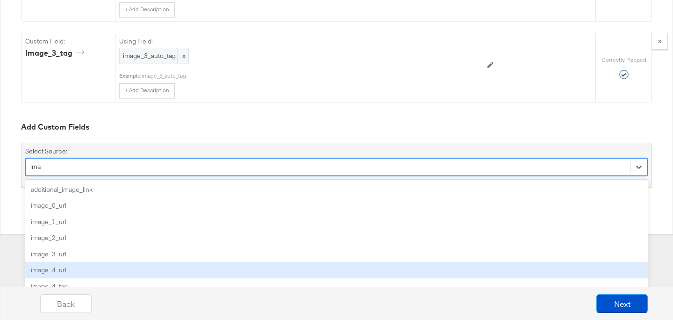
type input "ima"
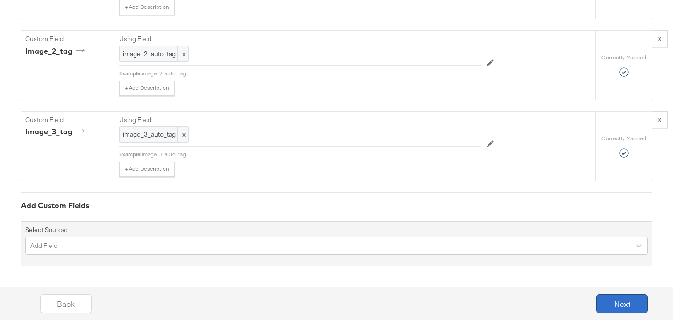
click at [618, 308] on button "Next" at bounding box center [622, 303] width 51 height 19
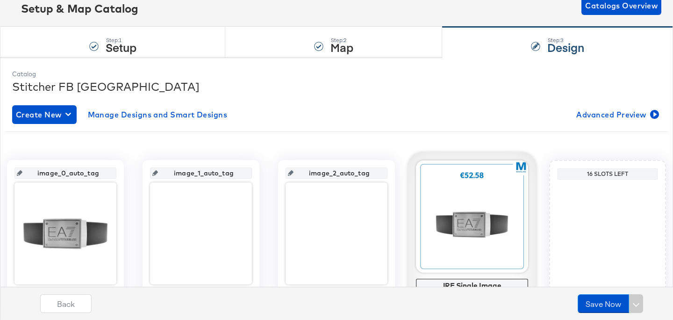
scroll to position [0, 0]
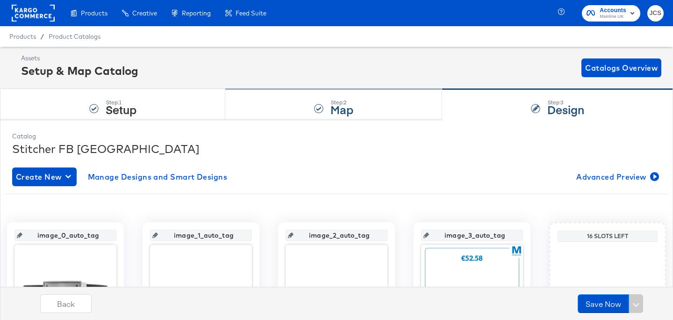
click at [288, 105] on div "Step: 2 Map" at bounding box center [333, 104] width 217 height 31
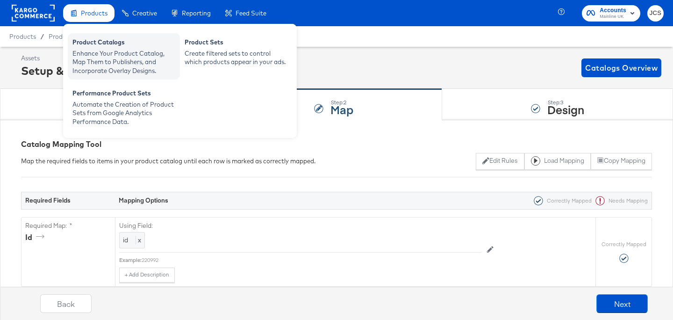
click at [100, 33] on div "Product Catalogs Enhance Your Product Catalog, Map Them to Publishers, and Inco…" at bounding box center [124, 56] width 112 height 46
click at [104, 59] on div "Enhance Your Product Catalog, Map Them to Publishers, and Incorporate Overlay D…" at bounding box center [123, 62] width 103 height 26
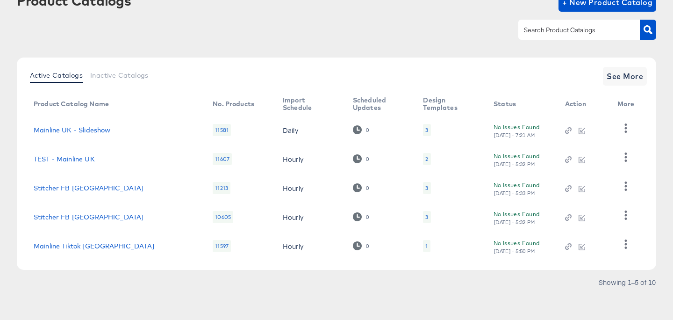
scroll to position [65, 0]
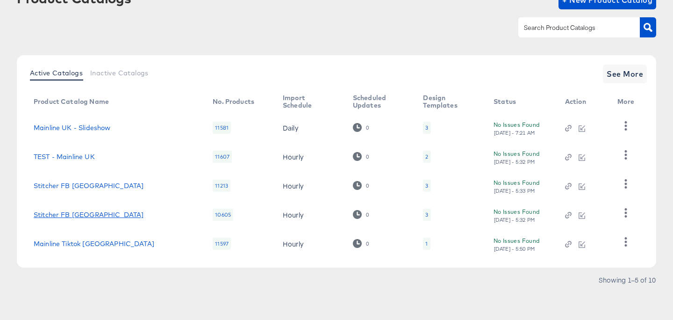
click at [73, 215] on link "Stitcher FB [GEOGRAPHIC_DATA]" at bounding box center [89, 214] width 110 height 7
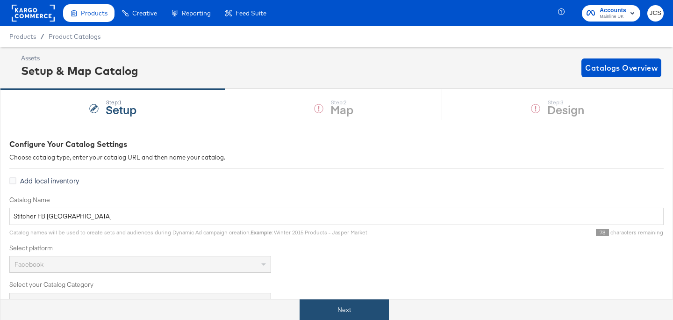
click at [336, 313] on button "Next" at bounding box center [344, 309] width 89 height 21
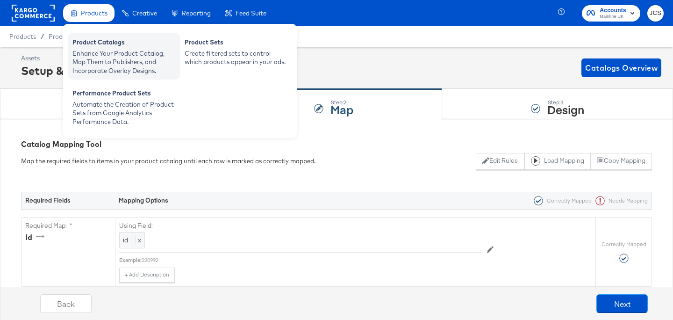
click at [95, 46] on div "Product Catalogs" at bounding box center [123, 43] width 103 height 11
